Goal: Register for event/course

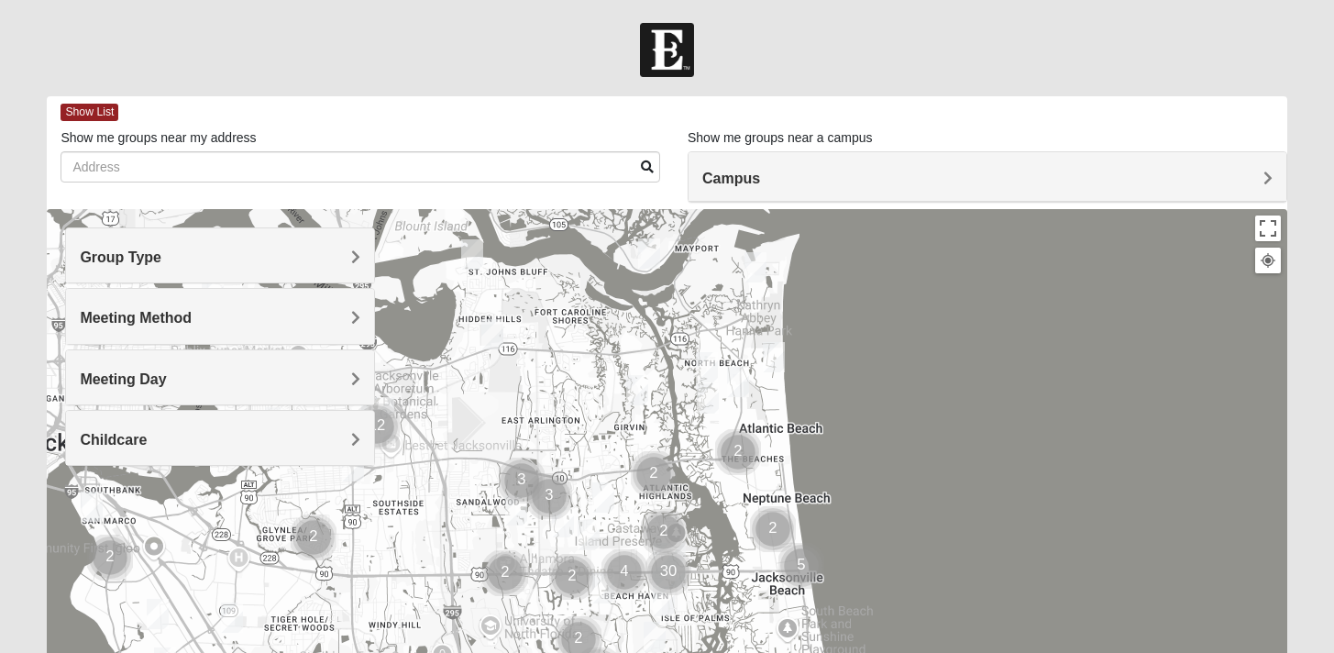
scroll to position [7, 0]
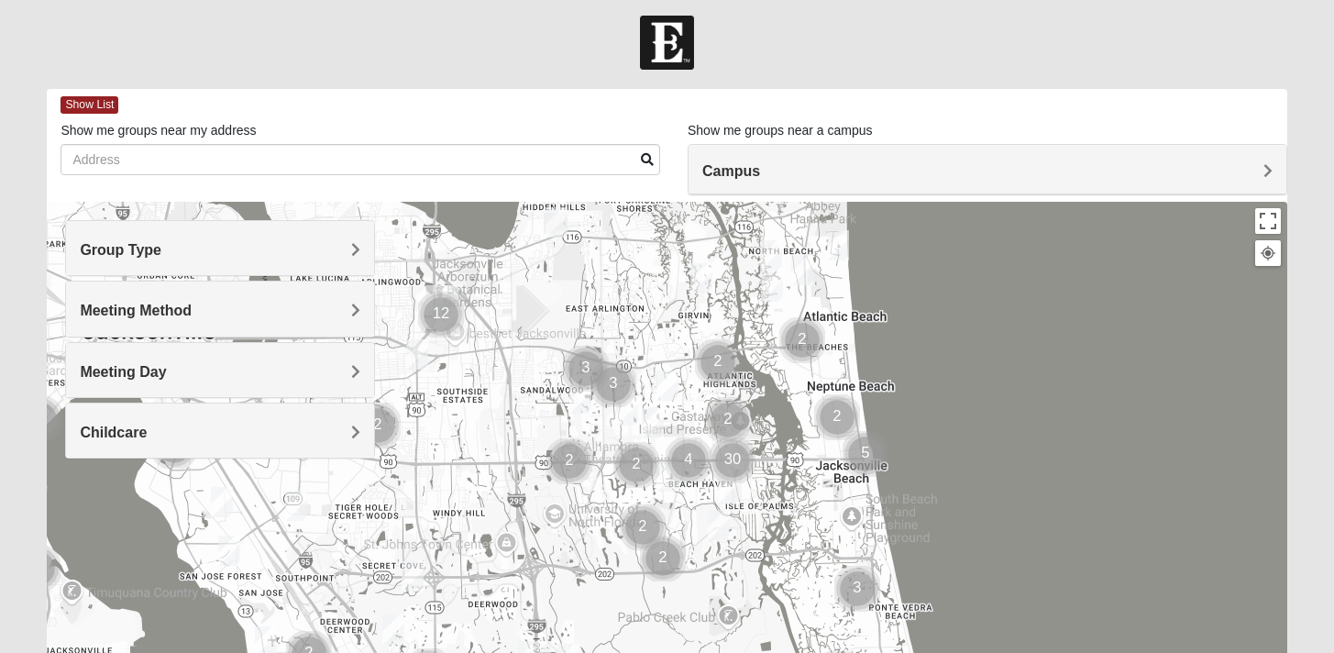
drag, startPoint x: 1024, startPoint y: 406, endPoint x: 1089, endPoint y: 300, distance: 124.7
click at [1089, 300] on div at bounding box center [666, 568] width 1239 height 733
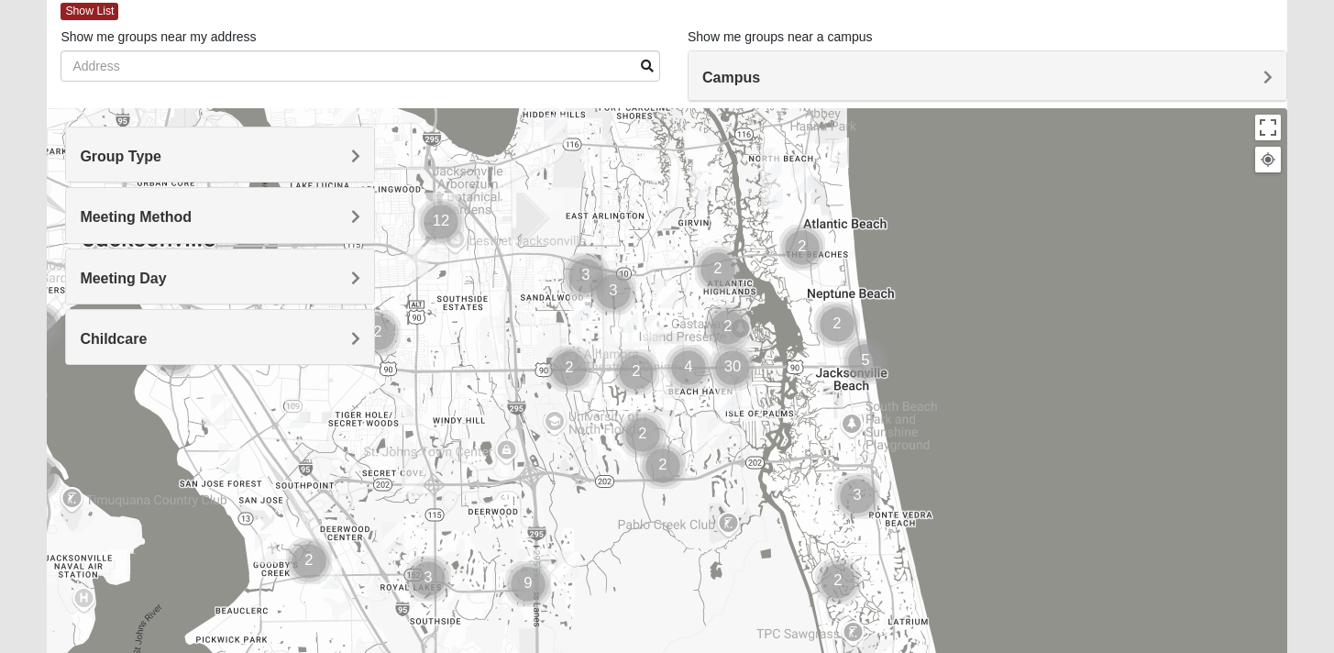
scroll to position [97, 0]
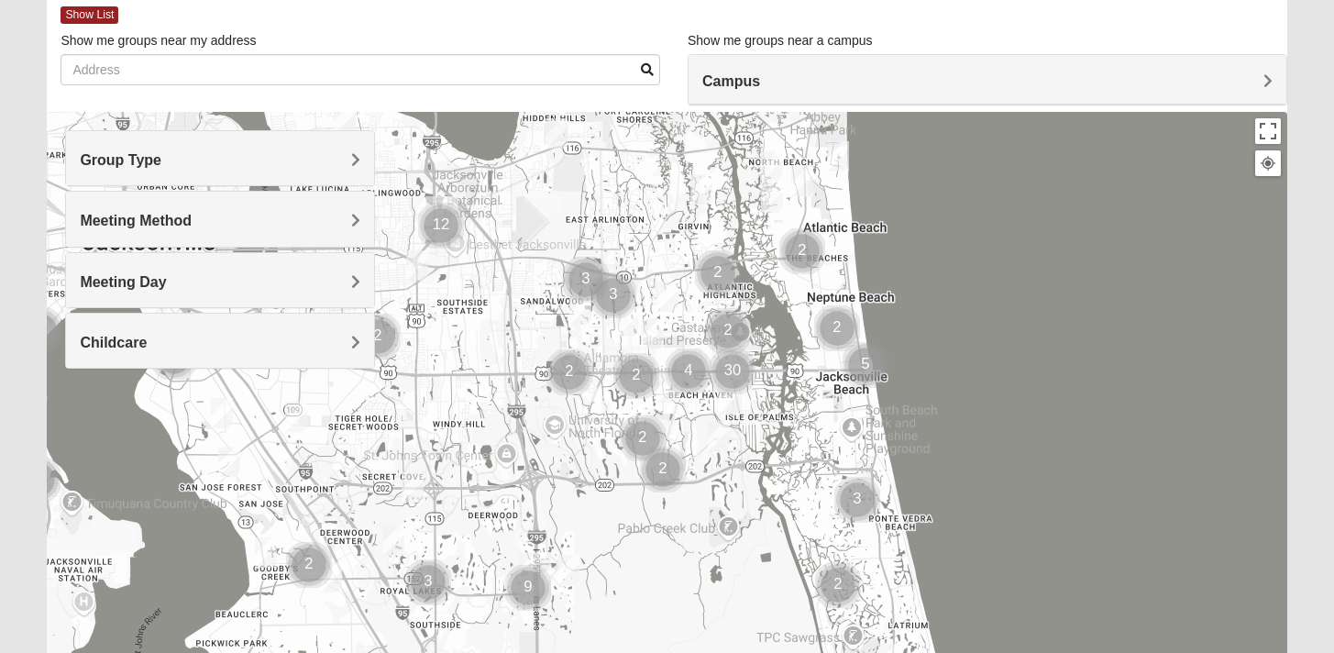
click at [804, 70] on div "Campus" at bounding box center [987, 79] width 598 height 49
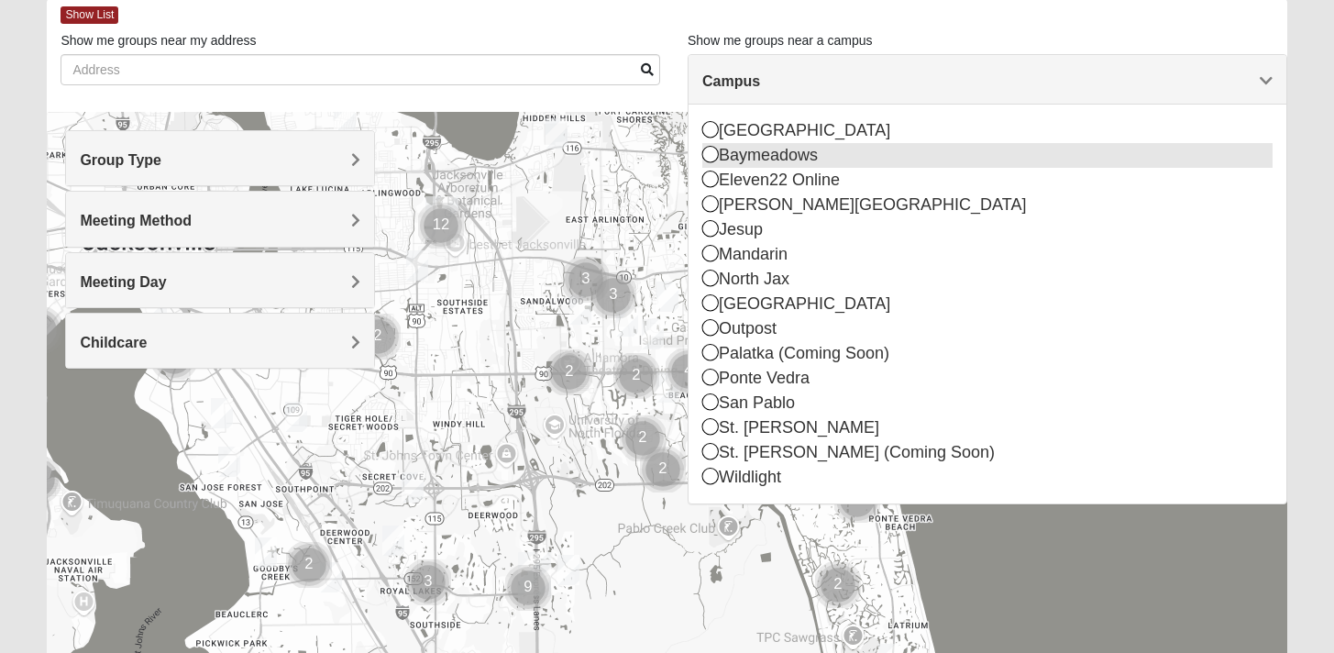
click at [745, 156] on div "Baymeadows" at bounding box center [987, 155] width 570 height 25
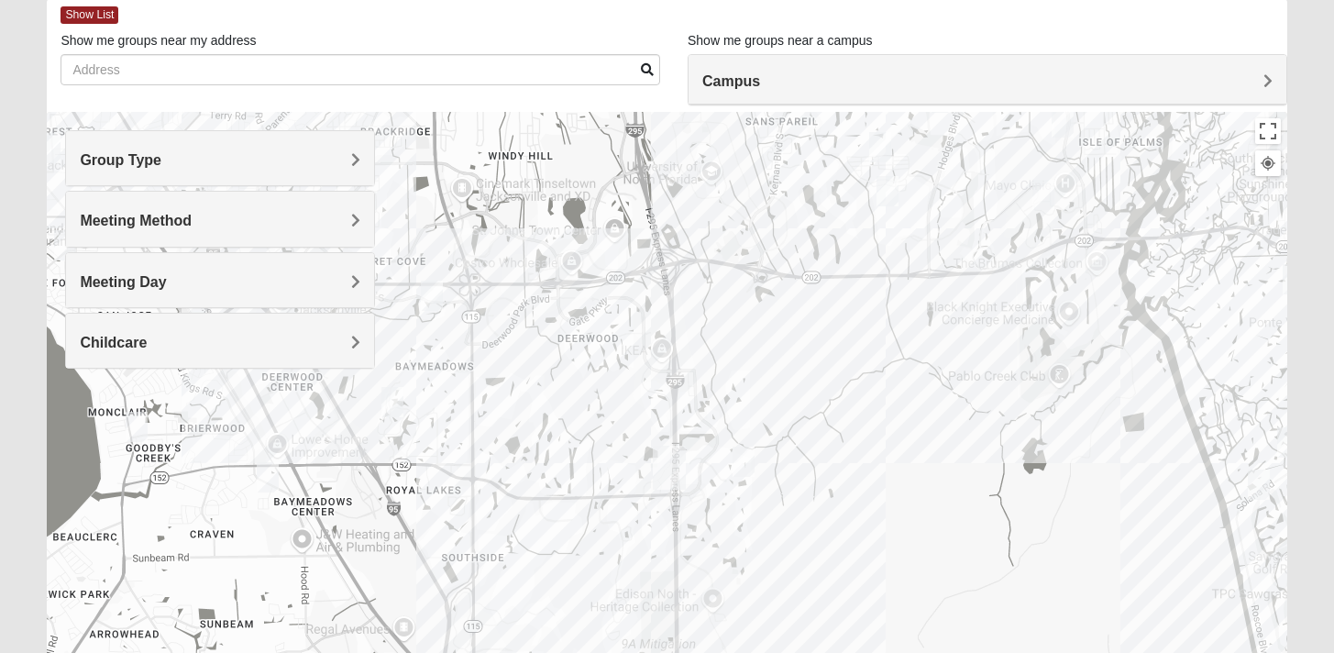
click at [883, 152] on img "Mens Johnson 32224" at bounding box center [880, 147] width 22 height 30
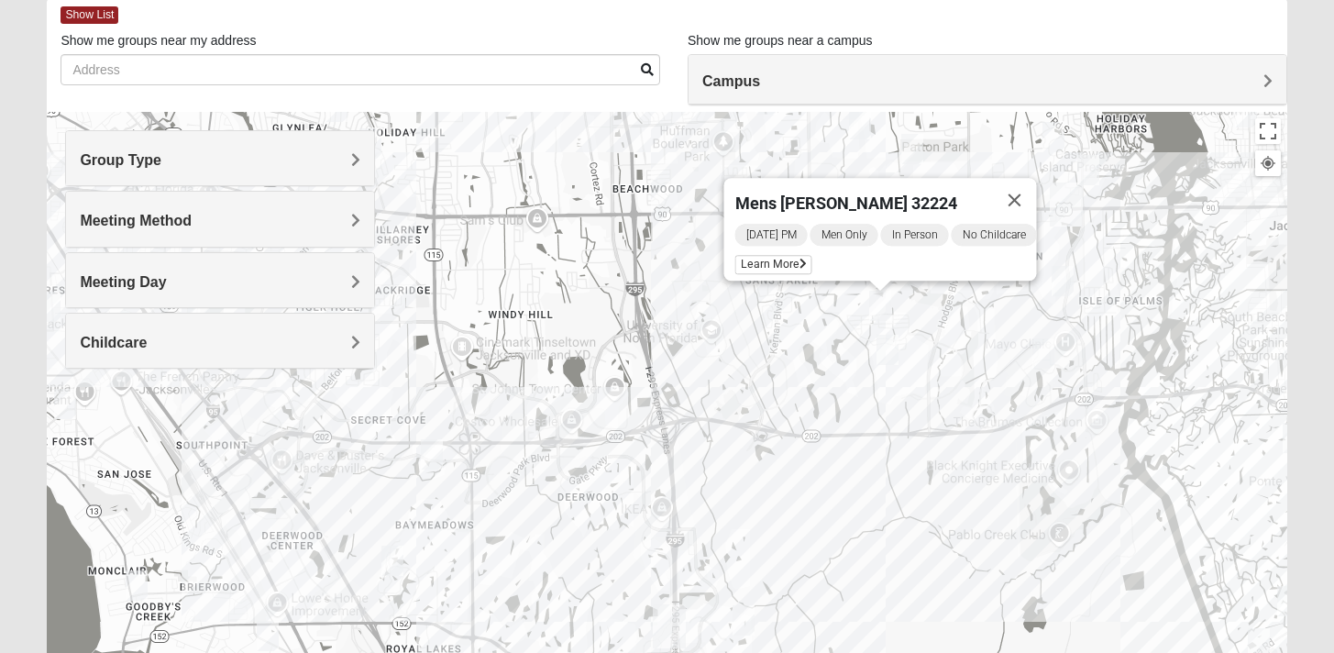
click at [1066, 291] on img "Mixed Irish 32224" at bounding box center [1062, 281] width 22 height 30
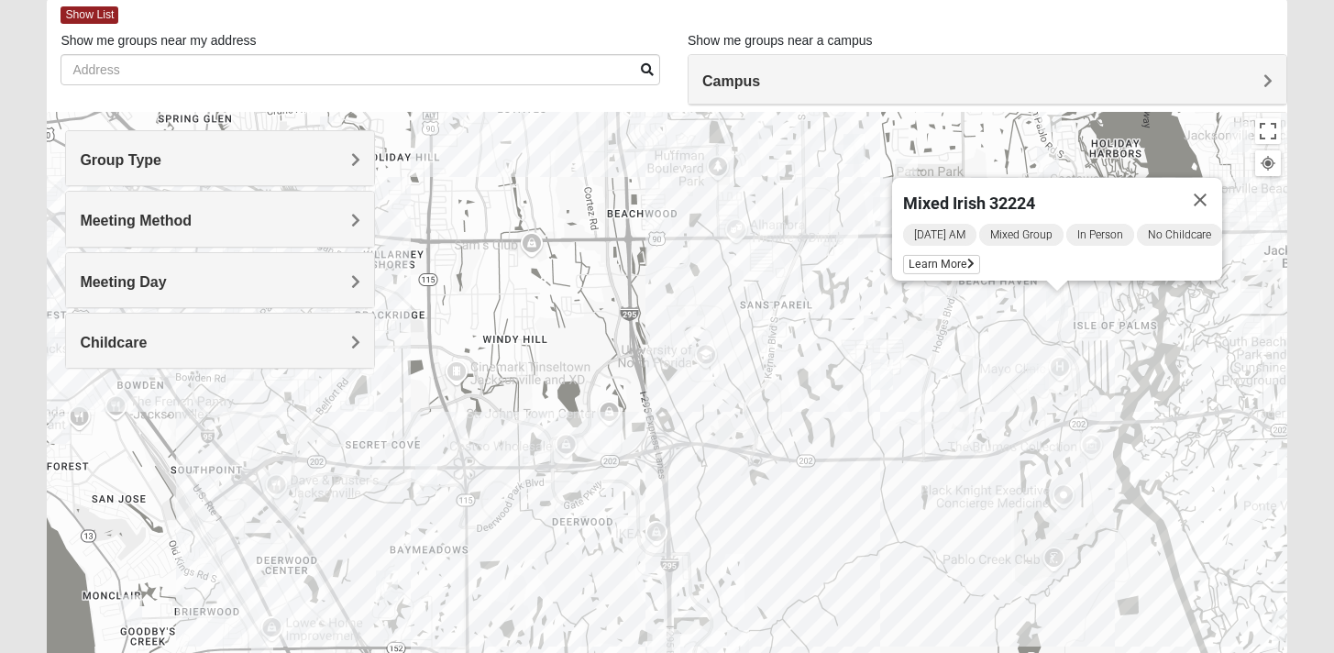
click at [385, 580] on img "Women’s Bowie 32256 Southside Baymeadows" at bounding box center [387, 585] width 22 height 30
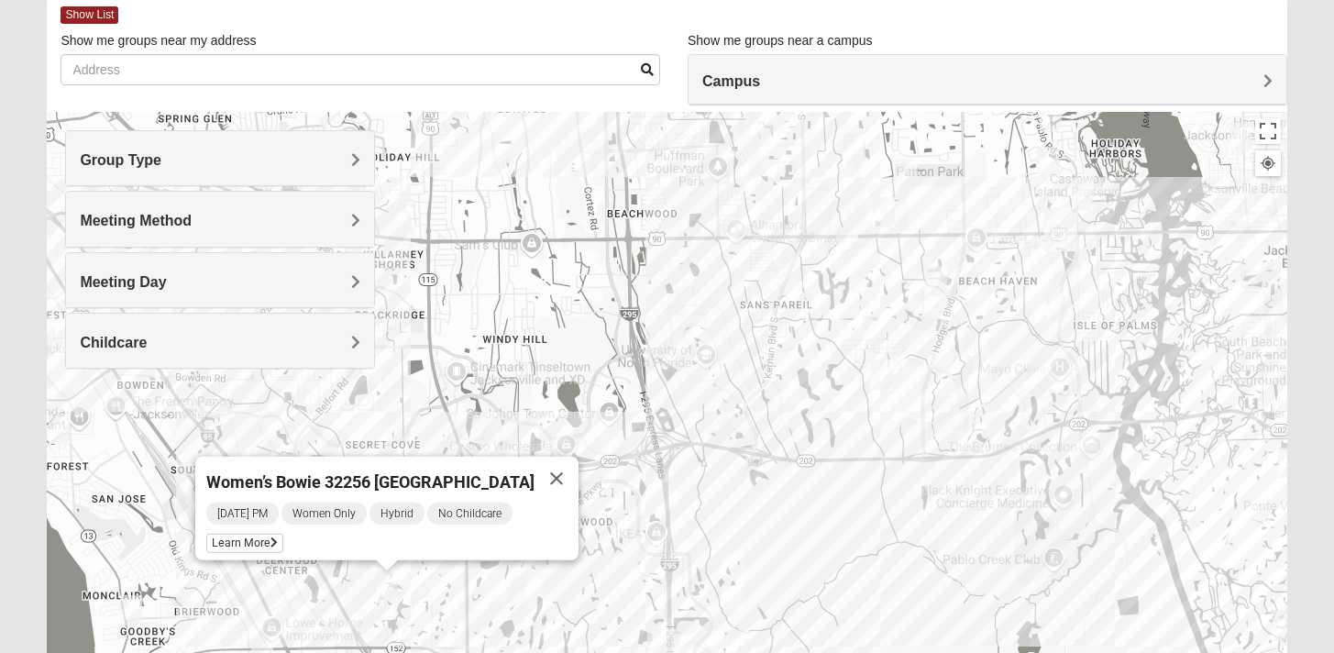
click at [880, 372] on img "1825 Womens Brunetti 32224" at bounding box center [882, 374] width 22 height 30
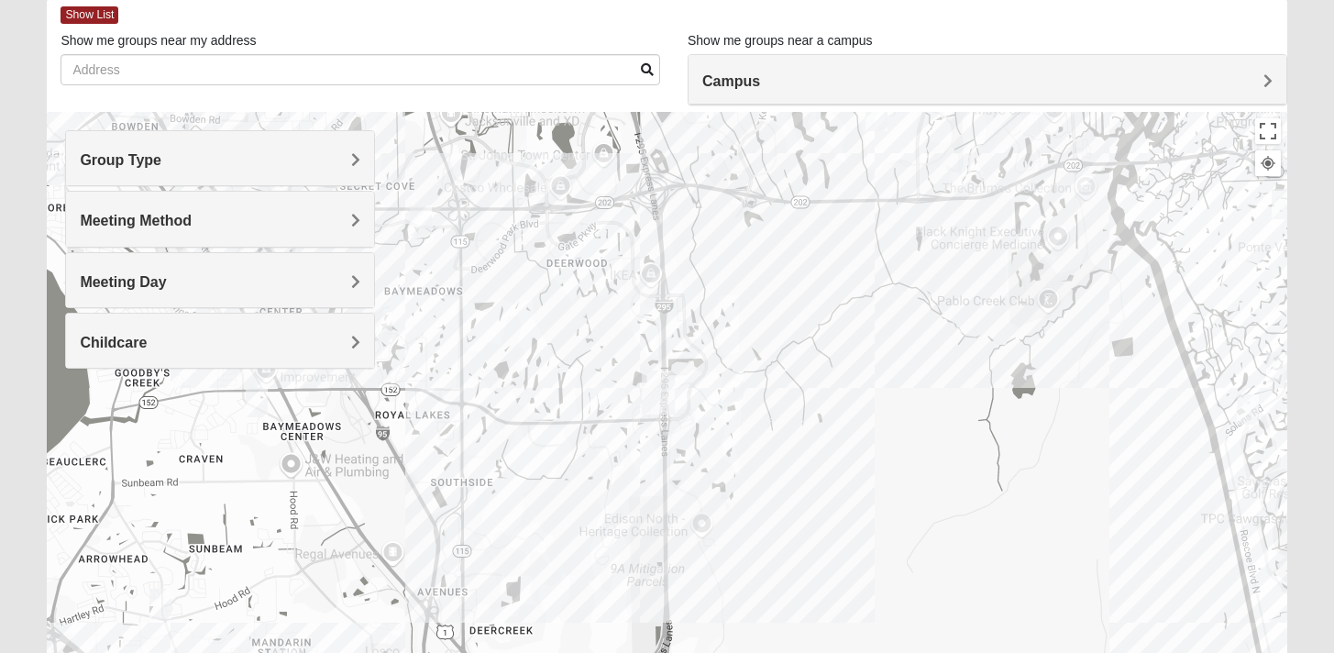
drag, startPoint x: 808, startPoint y: 492, endPoint x: 802, endPoint y: 229, distance: 263.1
click at [802, 229] on div "1825 Womens [PERSON_NAME] 32224 [DATE] PM 1825 In Person No Childcare Learn More" at bounding box center [666, 478] width 1239 height 733
click at [449, 398] on div "1825 Womens [PERSON_NAME] 32224 [DATE] PM 1825 In Person No Childcare Learn More" at bounding box center [666, 478] width 1239 height 733
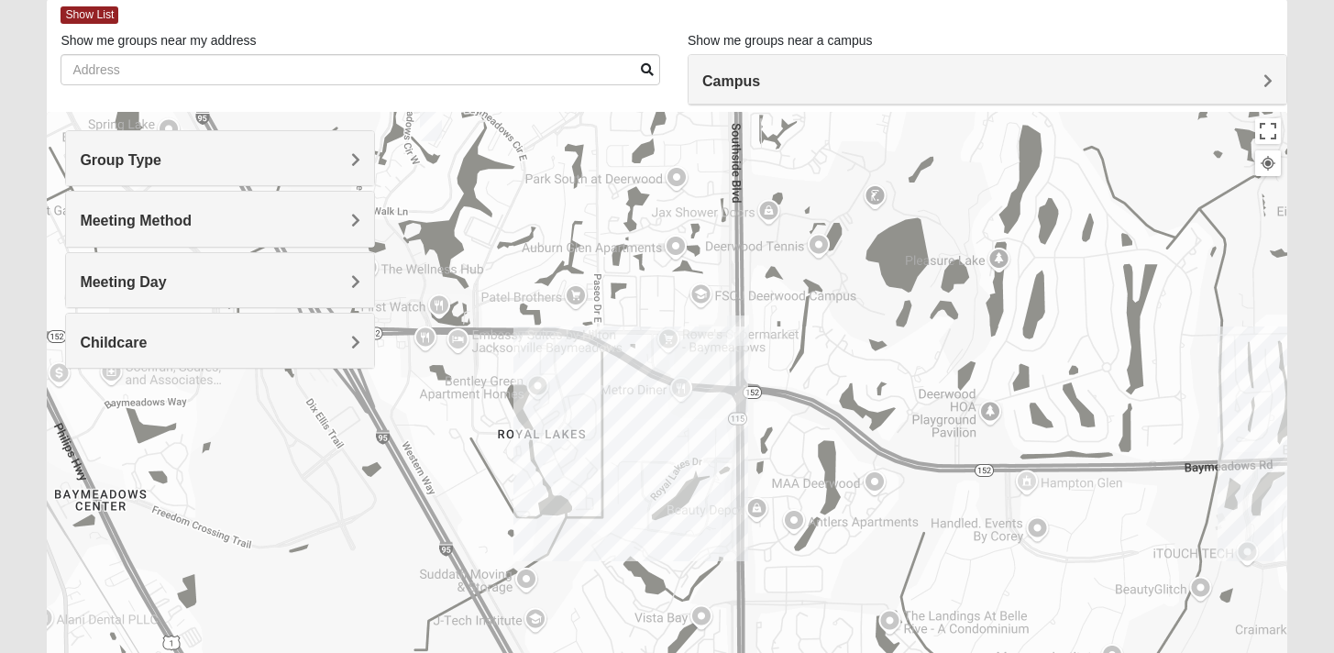
click at [240, 159] on h4 "Group Type" at bounding box center [220, 159] width 280 height 17
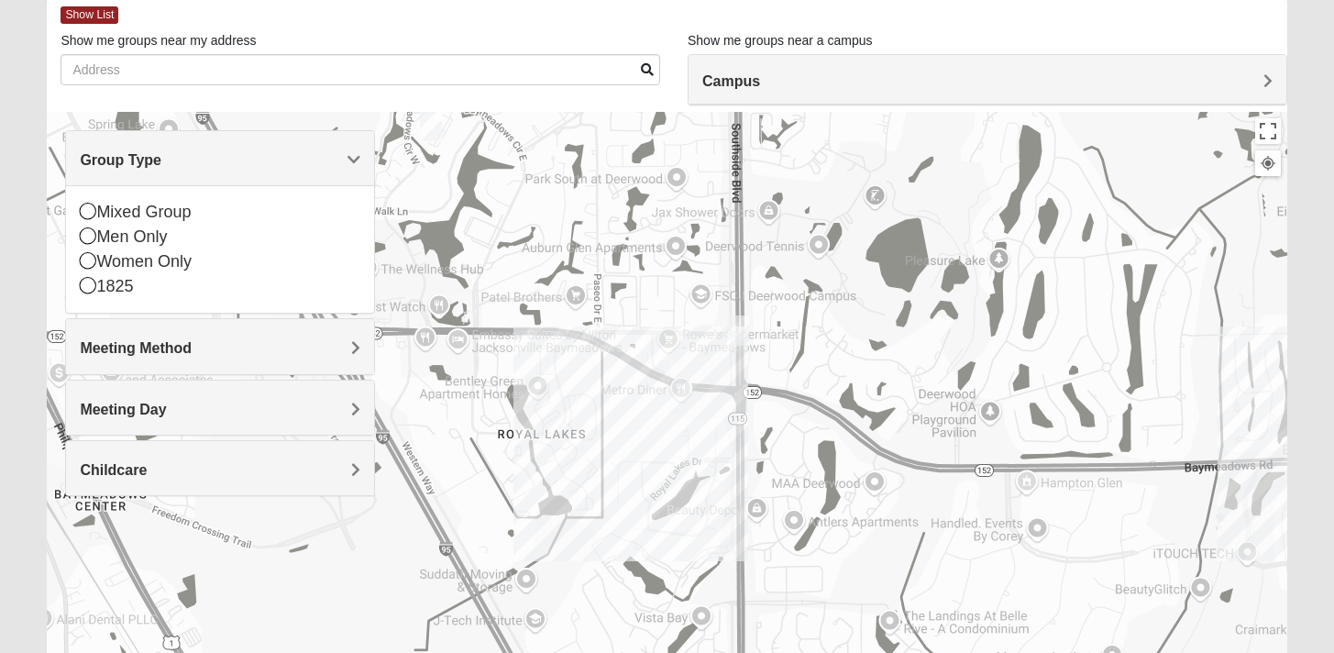
click at [181, 350] on span "Meeting Method" at bounding box center [136, 348] width 112 height 16
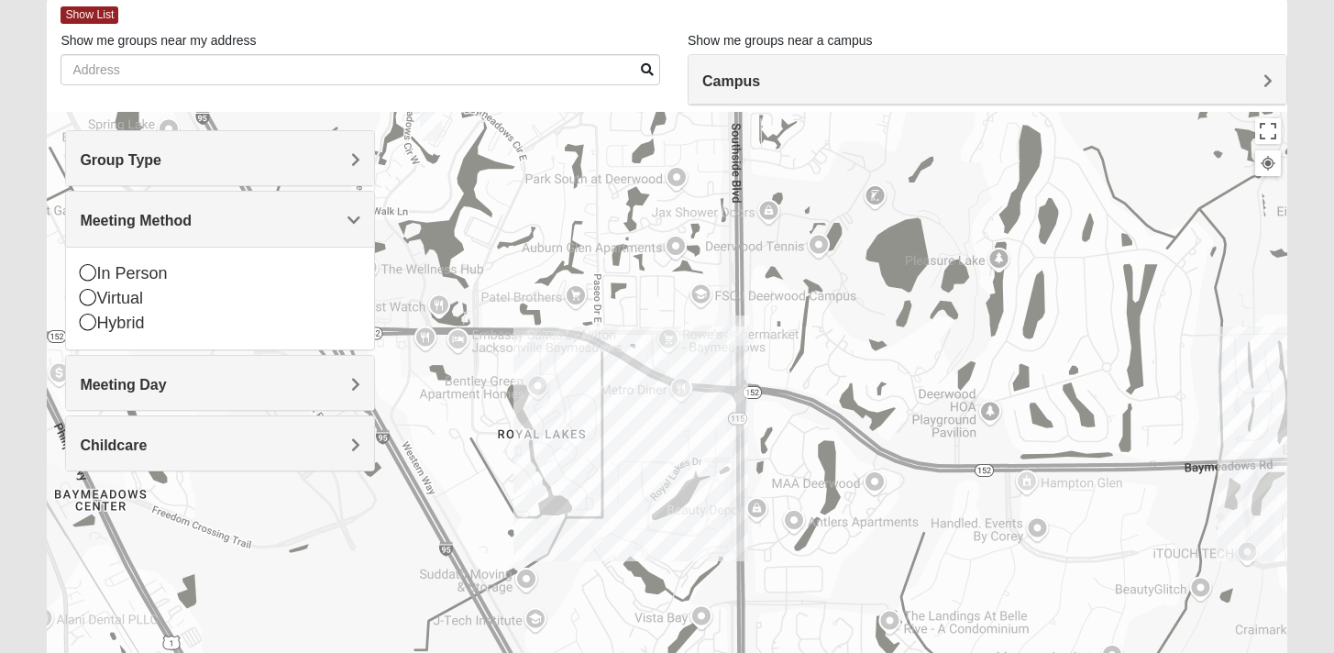
click at [192, 395] on div "Meeting Day" at bounding box center [220, 383] width 308 height 54
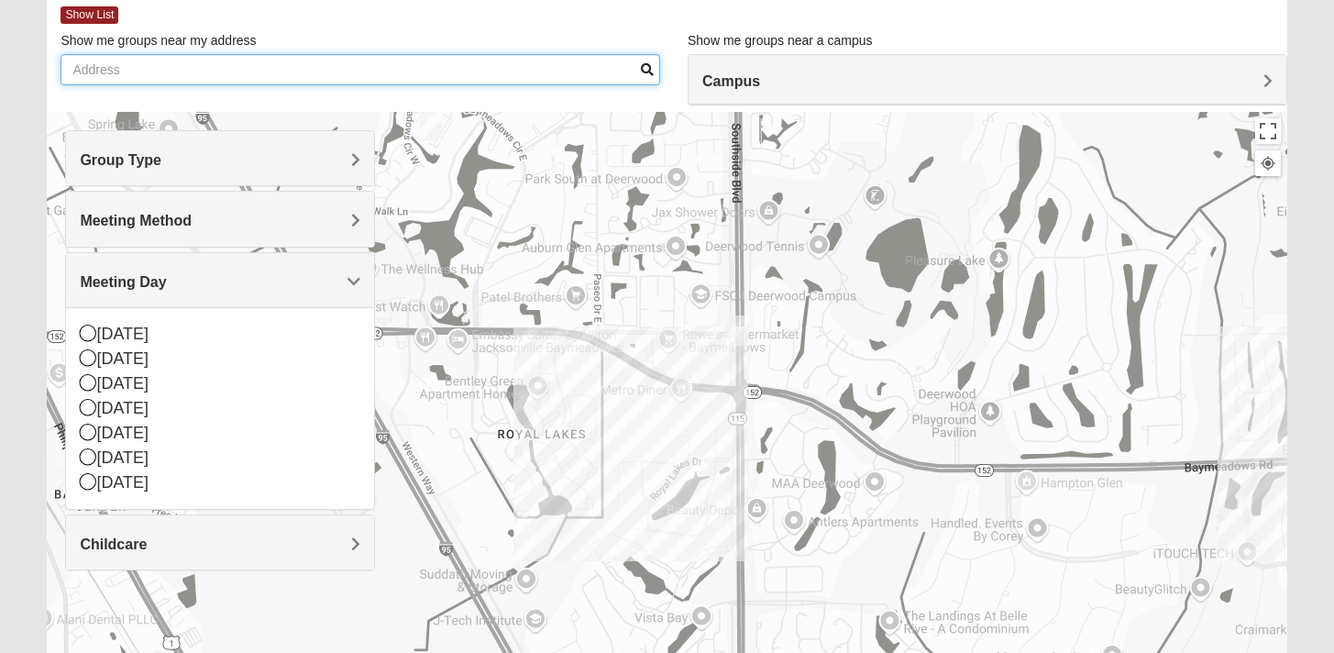
click at [503, 71] on input "Show me groups near my address" at bounding box center [359, 69] width 599 height 31
type input "st. augustine"
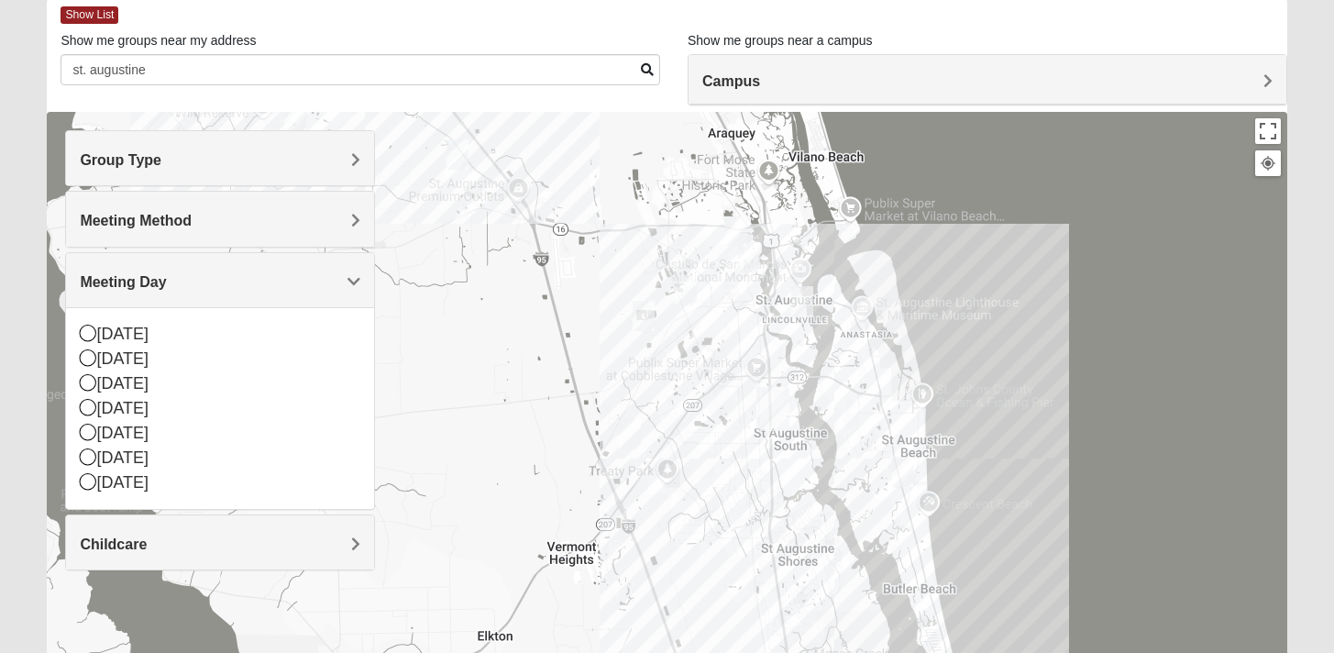
drag, startPoint x: 736, startPoint y: 556, endPoint x: 883, endPoint y: 345, distance: 257.6
click at [883, 345] on div at bounding box center [666, 478] width 1239 height 733
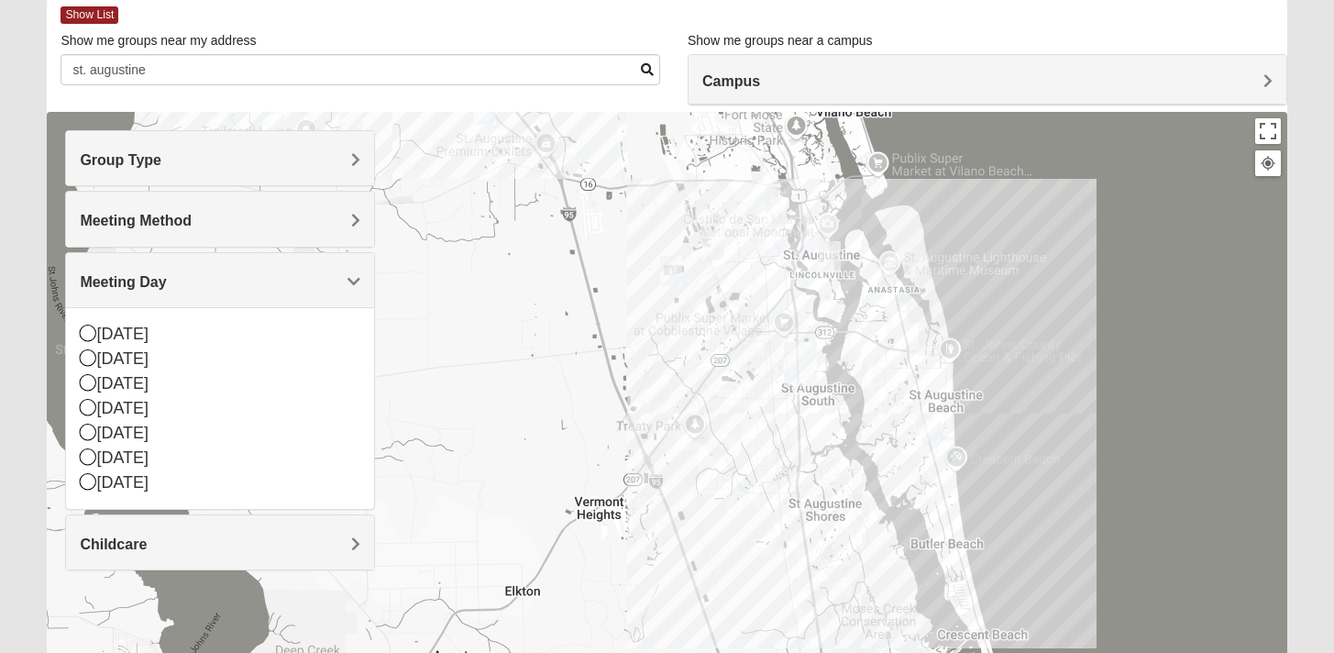
click at [676, 260] on img "Mixed Marenco 32084" at bounding box center [671, 271] width 22 height 30
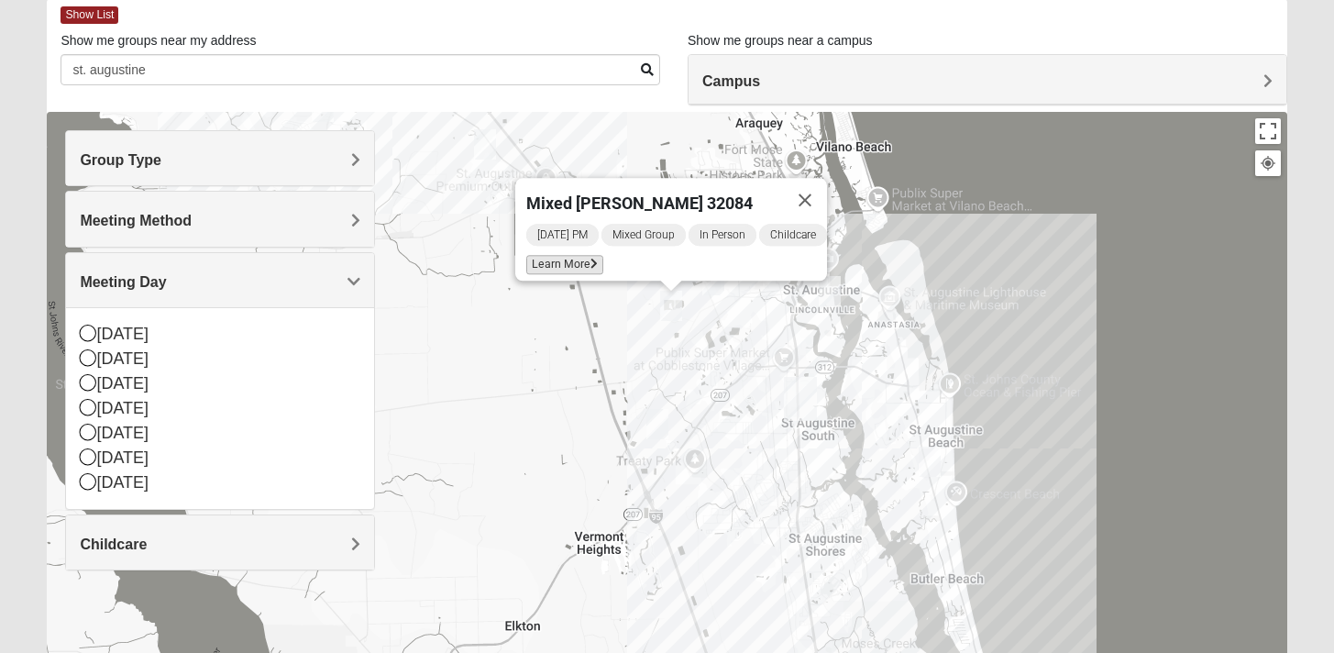
click at [555, 256] on span "Learn More" at bounding box center [564, 264] width 77 height 19
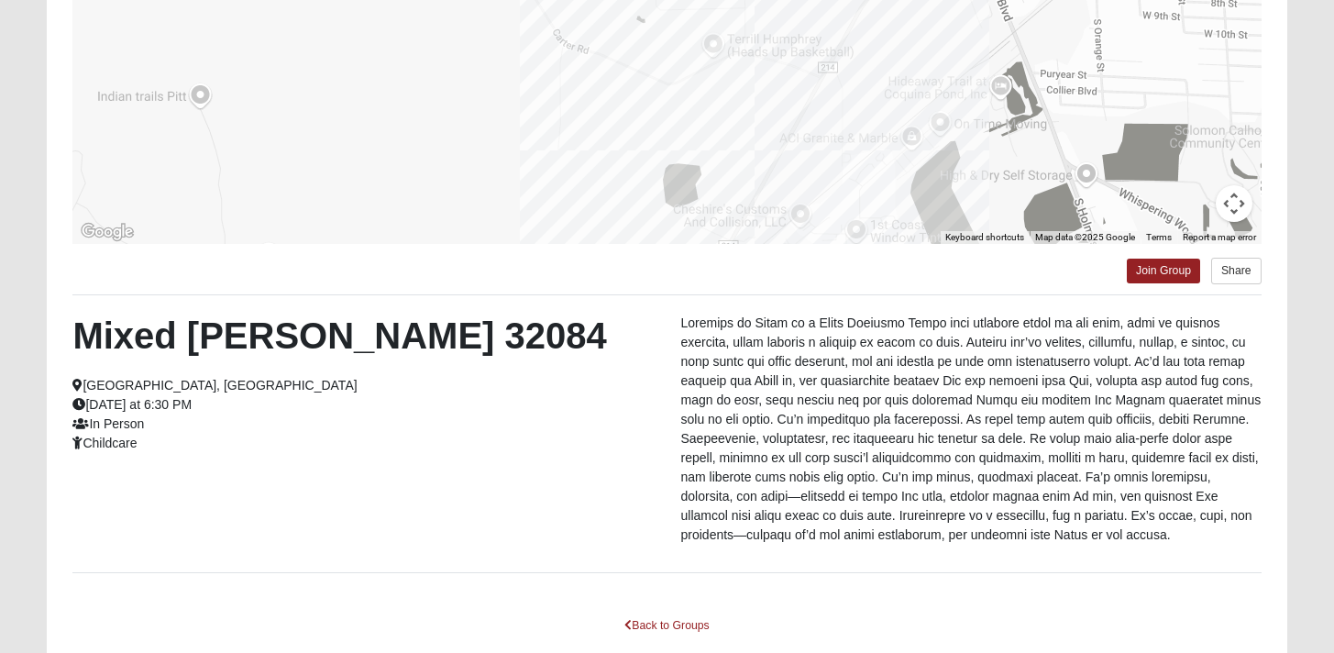
scroll to position [325, 0]
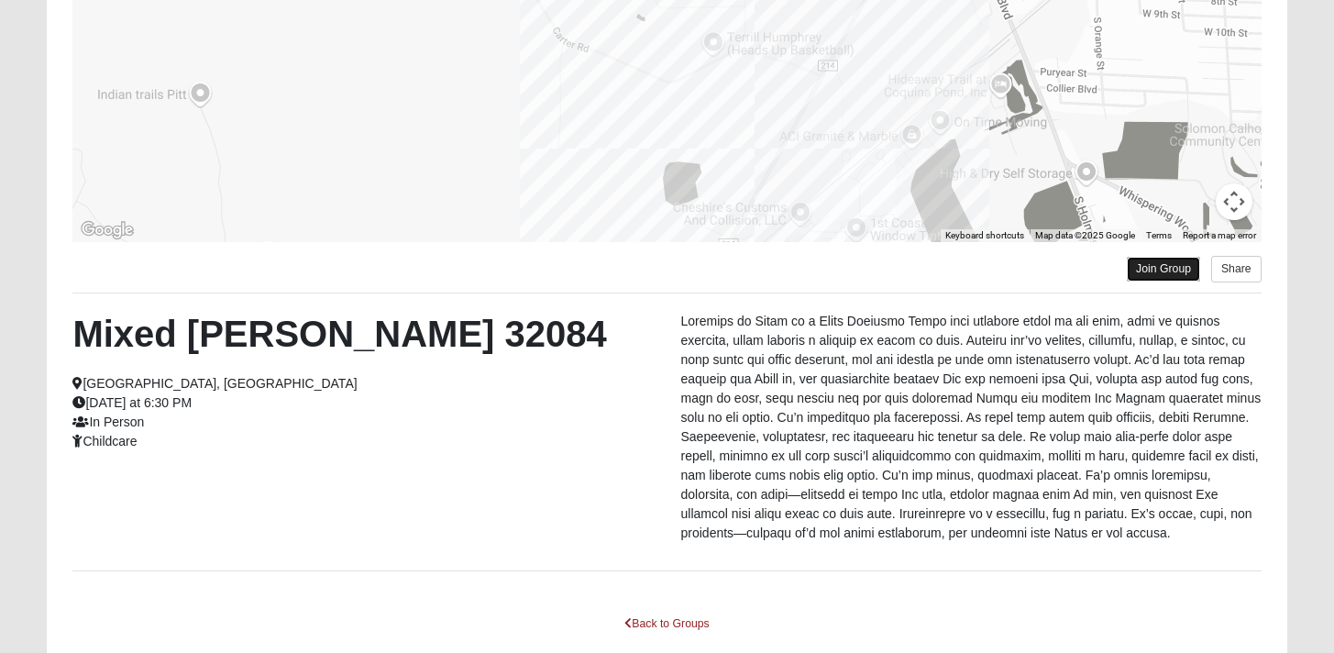
click at [1170, 276] on link "Join Group" at bounding box center [1162, 269] width 73 height 25
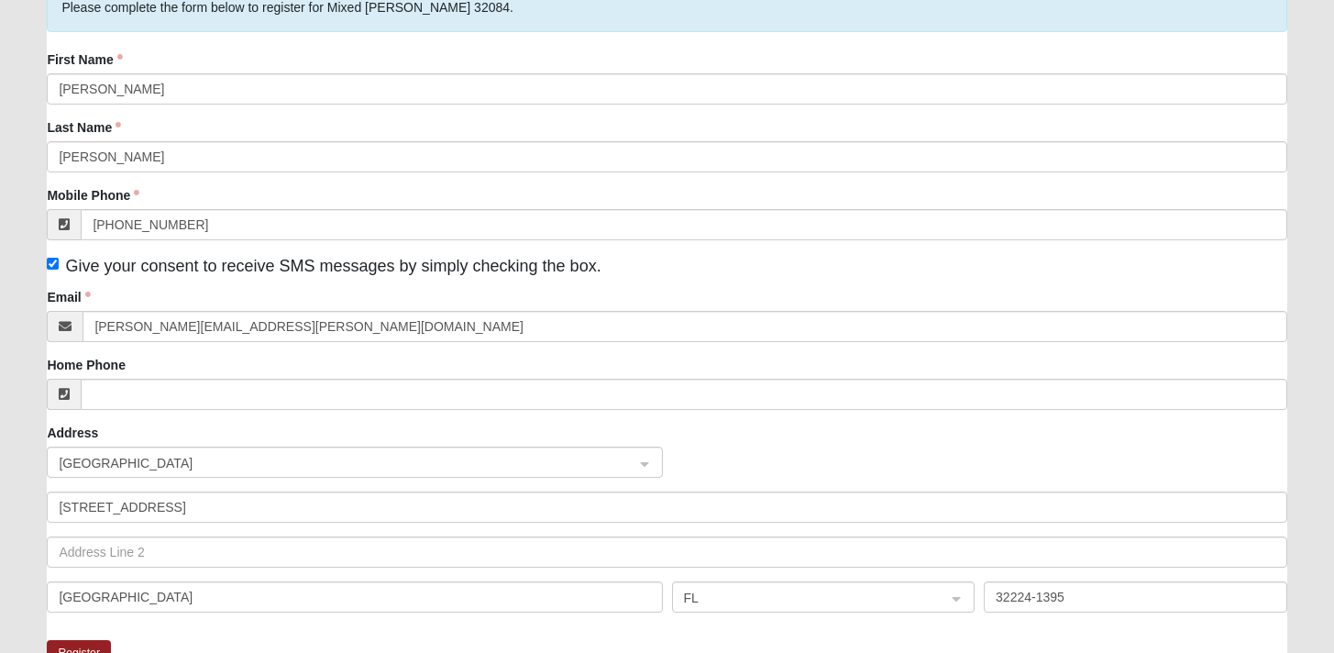
scroll to position [454, 0]
